Goal: Information Seeking & Learning: Learn about a topic

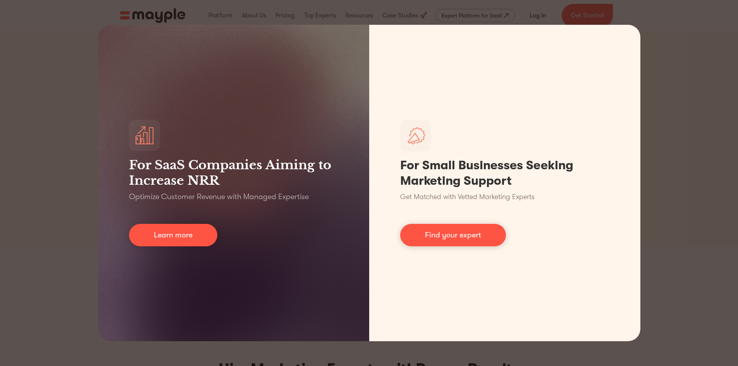
scroll to position [4, 0]
click at [693, 65] on div "For SaaS Companies Aiming to Increase NRR Optimize Customer Revenue with Manage…" at bounding box center [369, 183] width 738 height 366
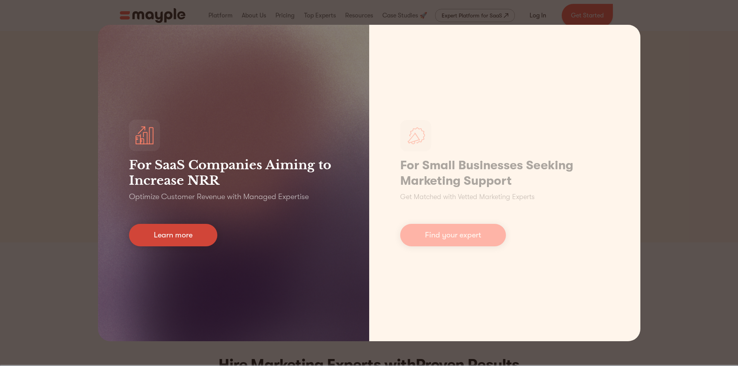
click at [176, 237] on link "Learn more" at bounding box center [173, 235] width 88 height 22
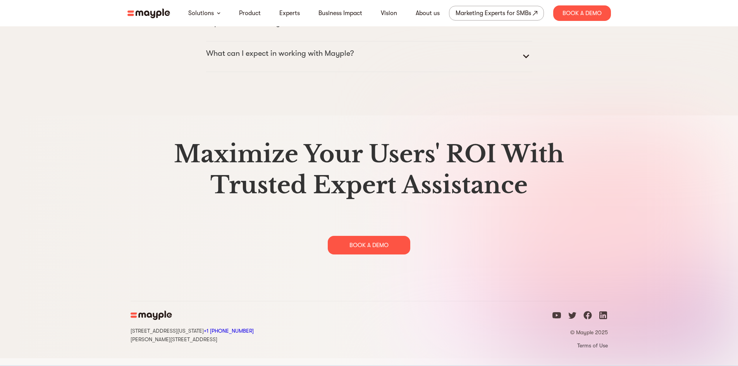
scroll to position [3961, 0]
